Goal: Transaction & Acquisition: Purchase product/service

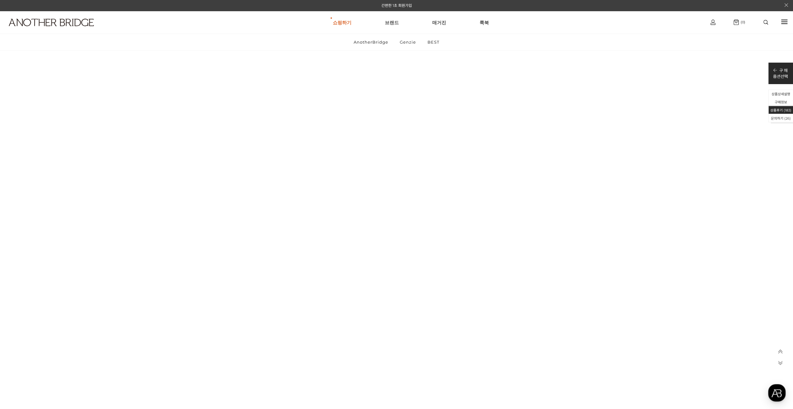
drag, startPoint x: 664, startPoint y: 248, endPoint x: 664, endPoint y: 261, distance: 13.1
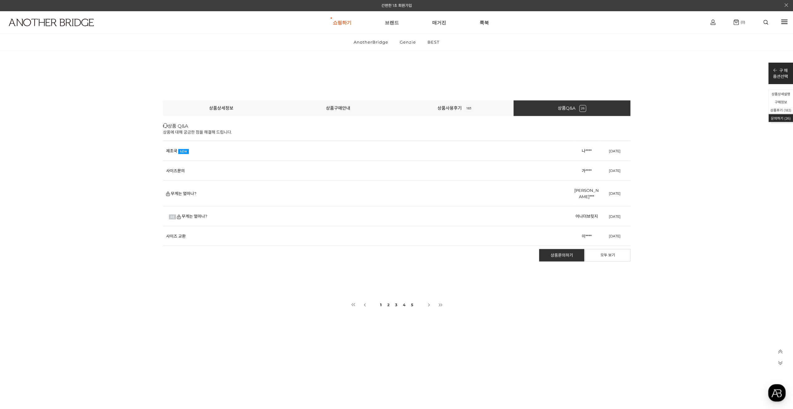
scroll to position [29263, 0]
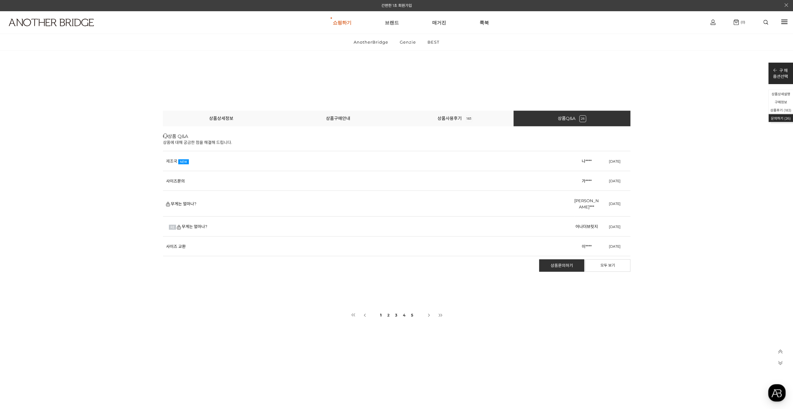
click at [173, 159] on link "제조국" at bounding box center [171, 161] width 11 height 5
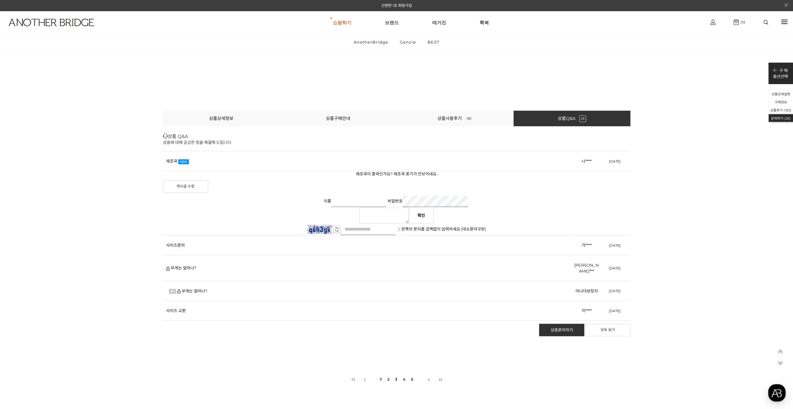
click at [347, 201] on input "text" at bounding box center [358, 201] width 55 height 11
click at [182, 164] on td "제조국" at bounding box center [368, 161] width 411 height 20
click at [181, 154] on td "제조국" at bounding box center [368, 161] width 411 height 20
click at [173, 159] on link "제조국" at bounding box center [171, 161] width 11 height 5
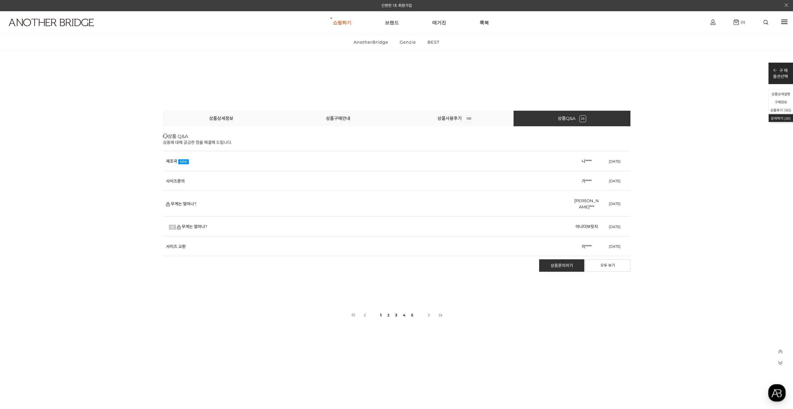
click at [339, 124] on li "상품구매안내" at bounding box center [338, 119] width 117 height 16
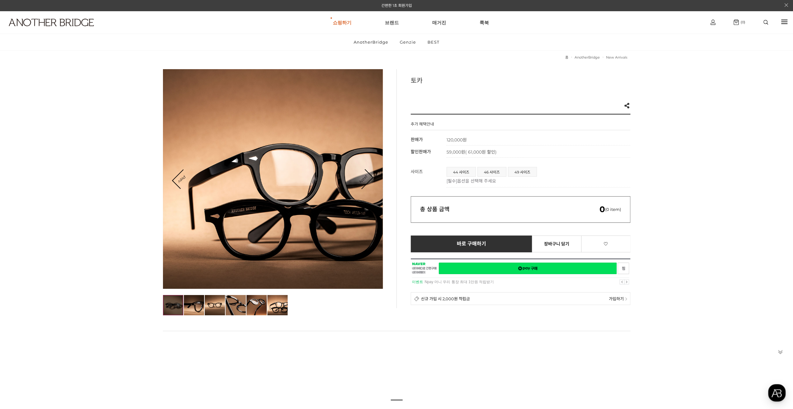
scroll to position [0, 0]
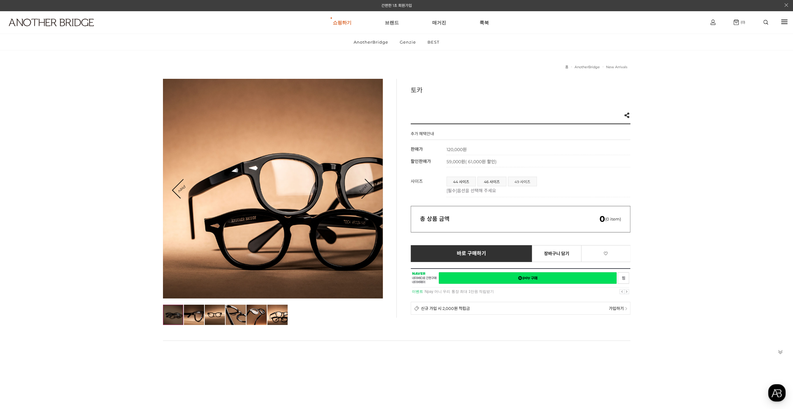
click at [524, 183] on span "49 사이즈" at bounding box center [522, 181] width 28 height 9
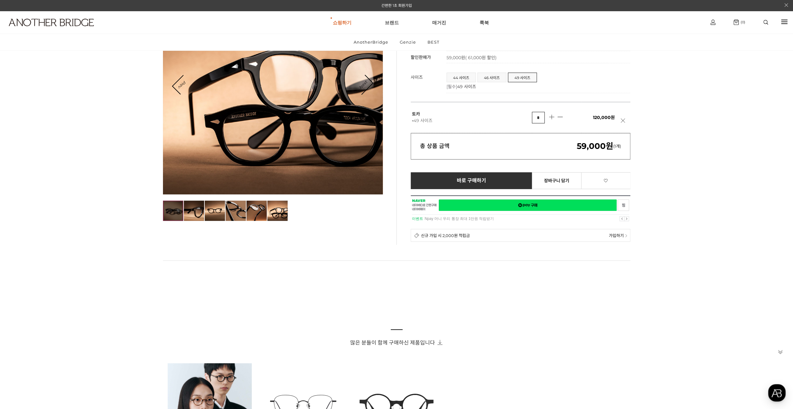
scroll to position [125, 0]
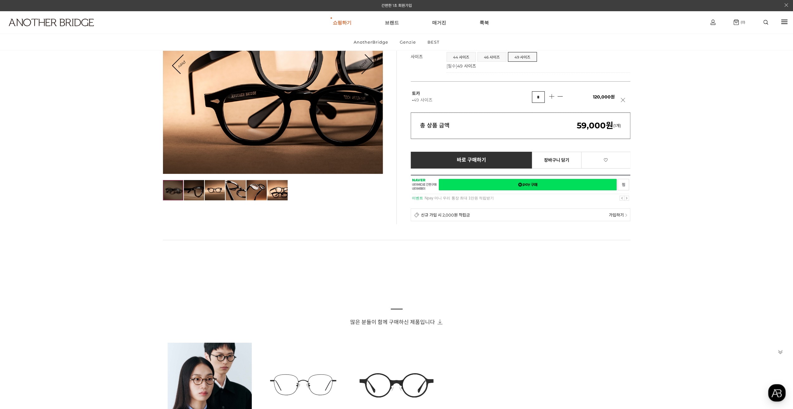
click at [201, 193] on img at bounding box center [194, 190] width 20 height 20
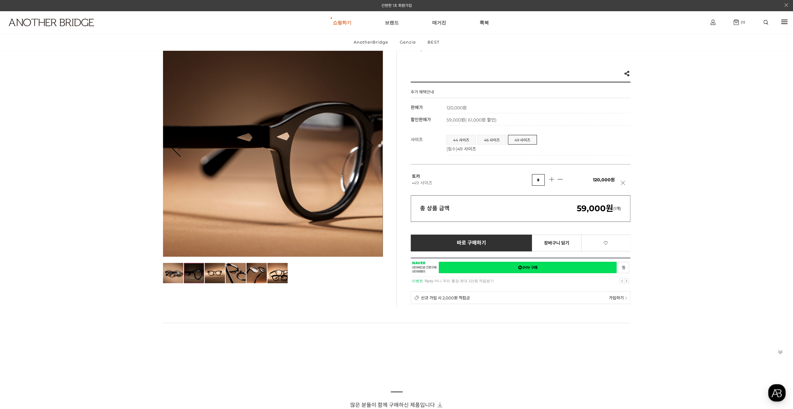
scroll to position [31, 0]
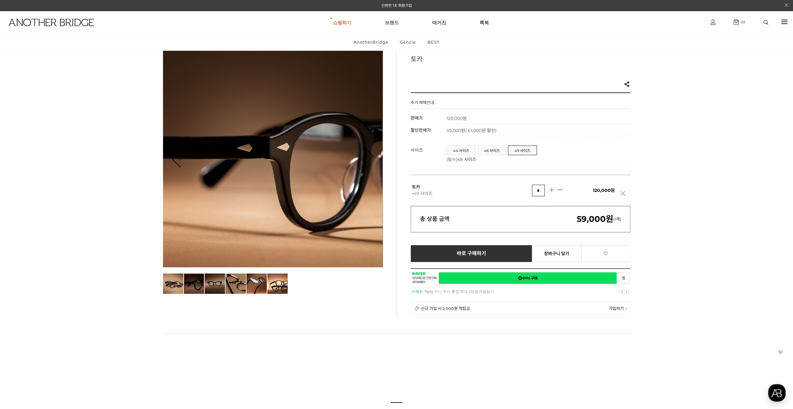
click at [216, 283] on img at bounding box center [215, 284] width 20 height 20
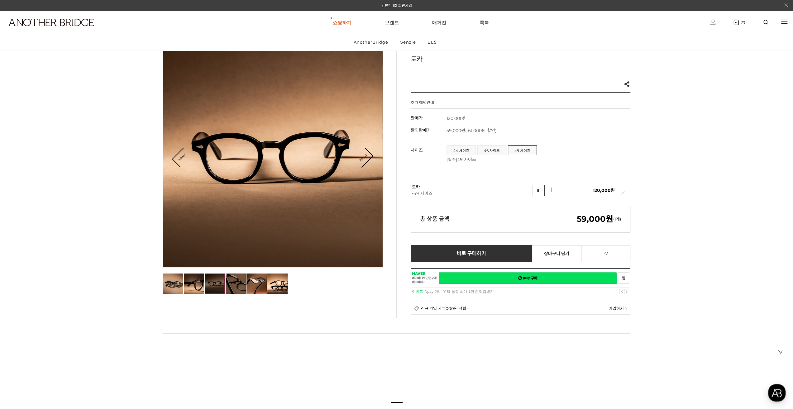
click at [239, 284] on img at bounding box center [236, 284] width 20 height 20
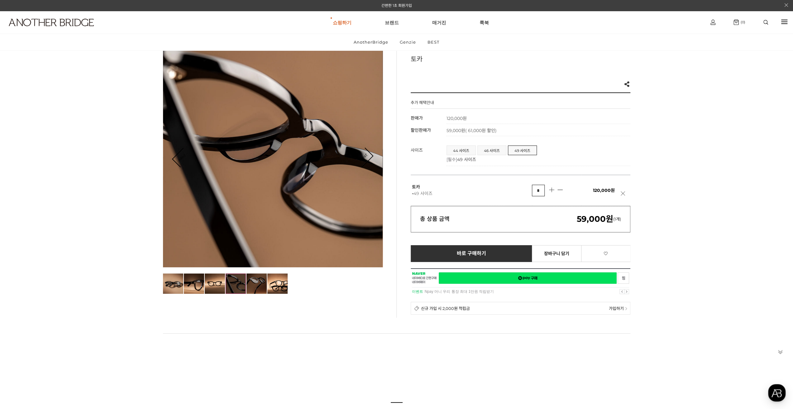
click at [263, 284] on img at bounding box center [257, 284] width 20 height 20
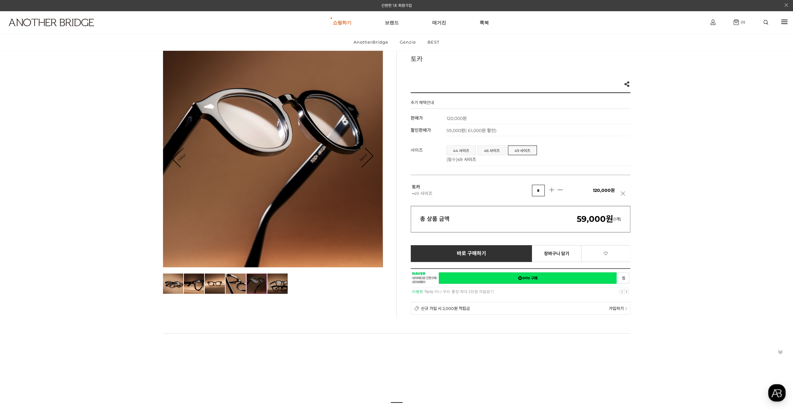
click at [278, 284] on img at bounding box center [277, 284] width 20 height 20
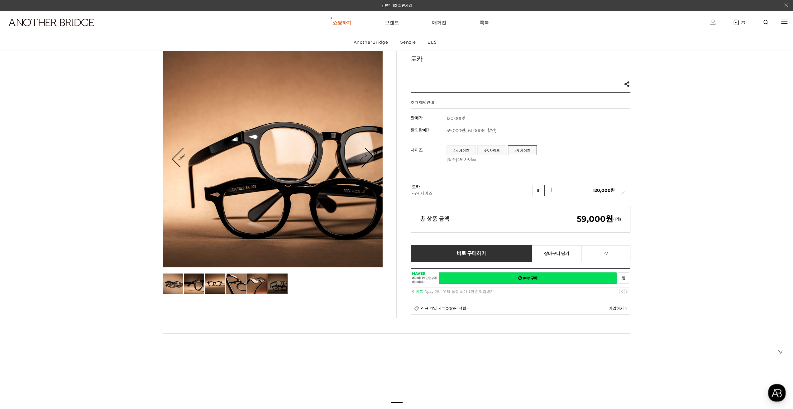
click at [287, 285] on img at bounding box center [277, 284] width 20 height 20
click at [373, 157] on div at bounding box center [273, 158] width 220 height 220
click at [372, 155] on icon "Next" at bounding box center [363, 157] width 20 height 20
click at [371, 153] on icon "Next" at bounding box center [363, 157] width 20 height 20
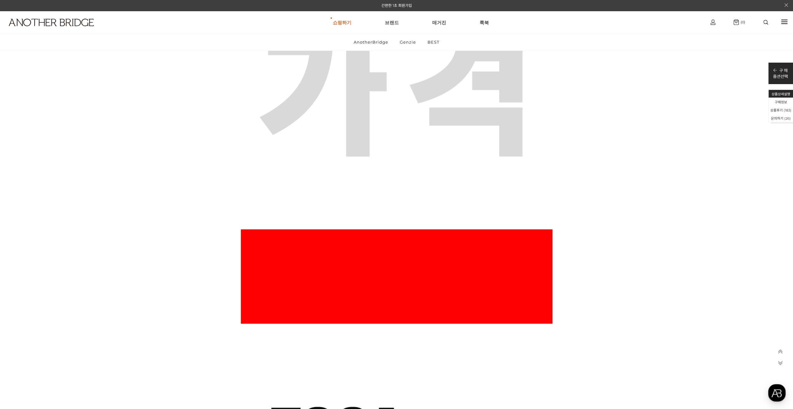
scroll to position [0, 0]
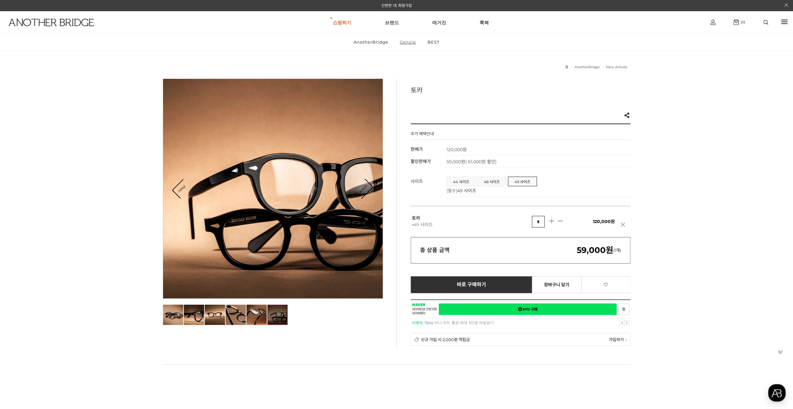
click at [408, 41] on link "Genzie" at bounding box center [408, 42] width 27 height 16
